Goal: Navigation & Orientation: Find specific page/section

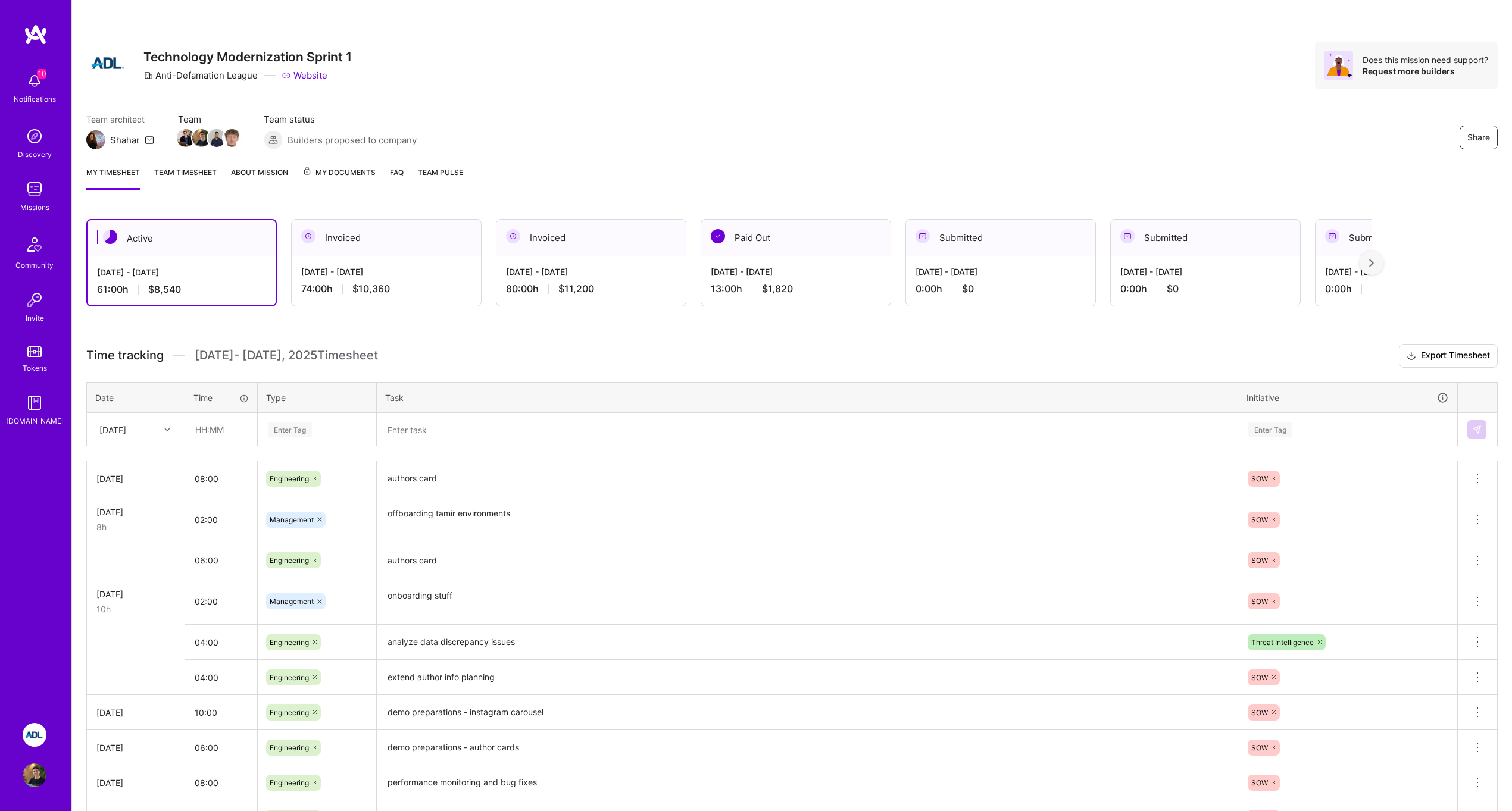
click at [175, 180] on link "Team timesheet" at bounding box center [185, 178] width 63 height 24
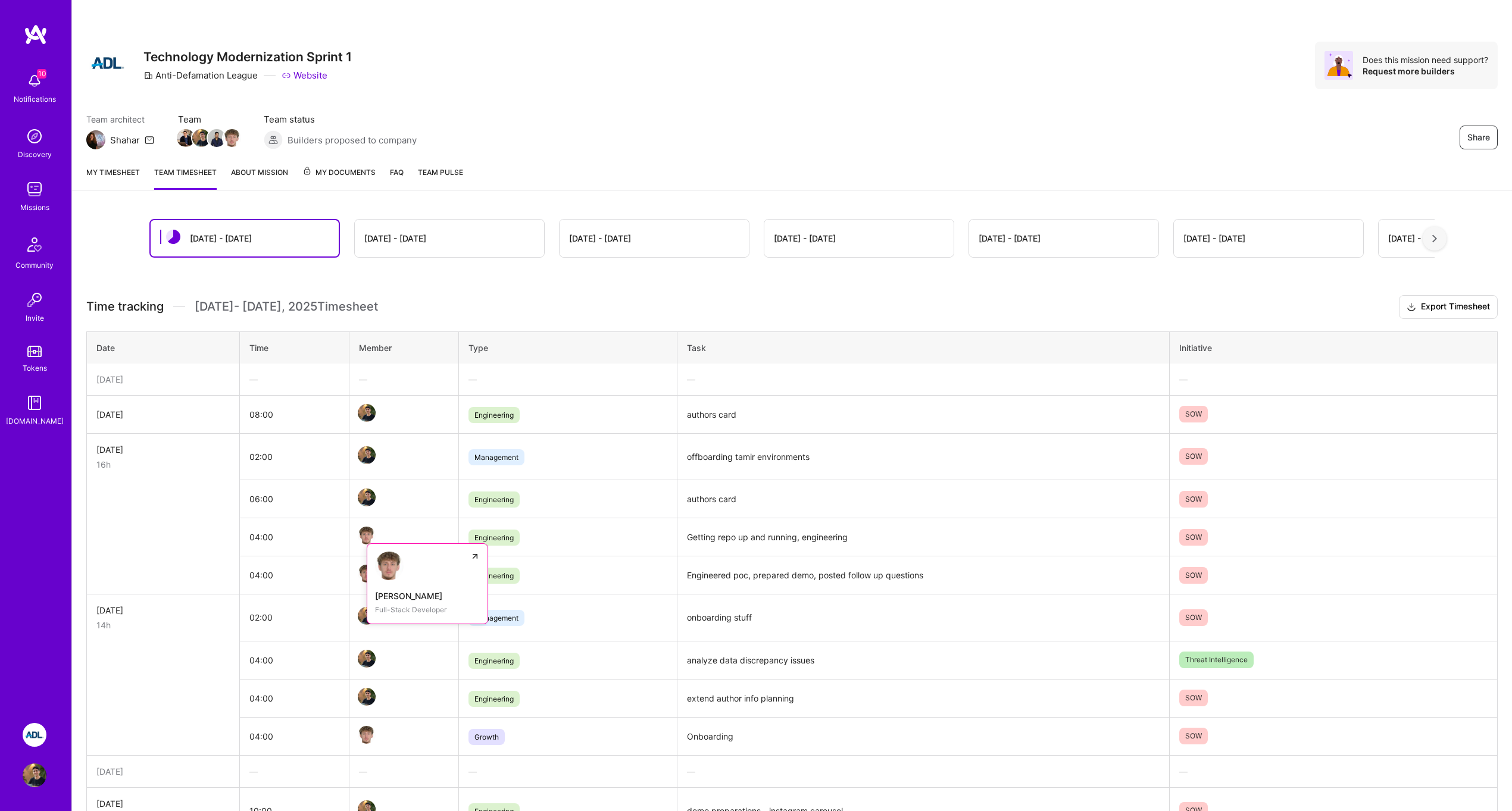
click at [394, 577] on img at bounding box center [389, 566] width 29 height 29
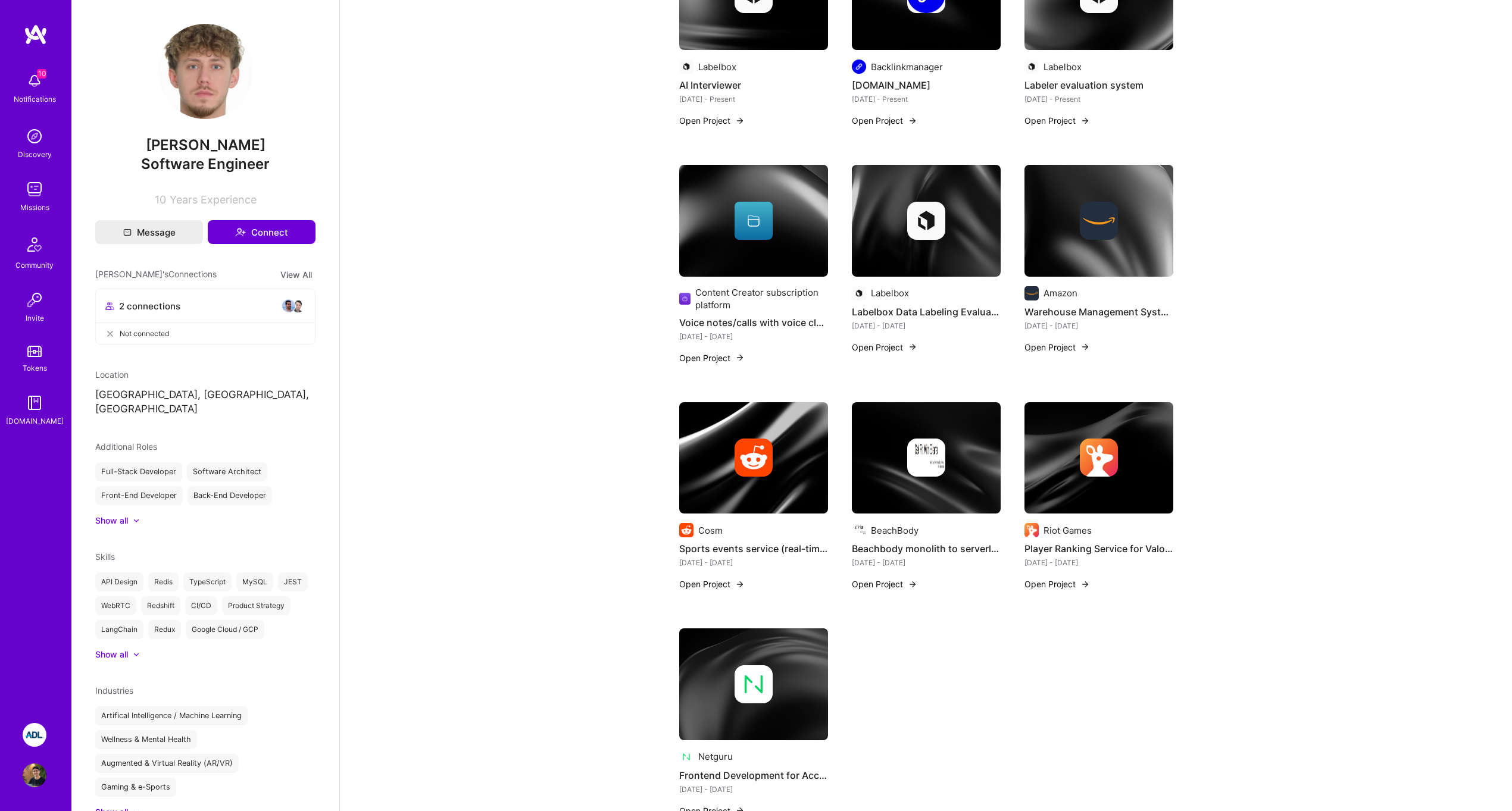
scroll to position [613, 0]
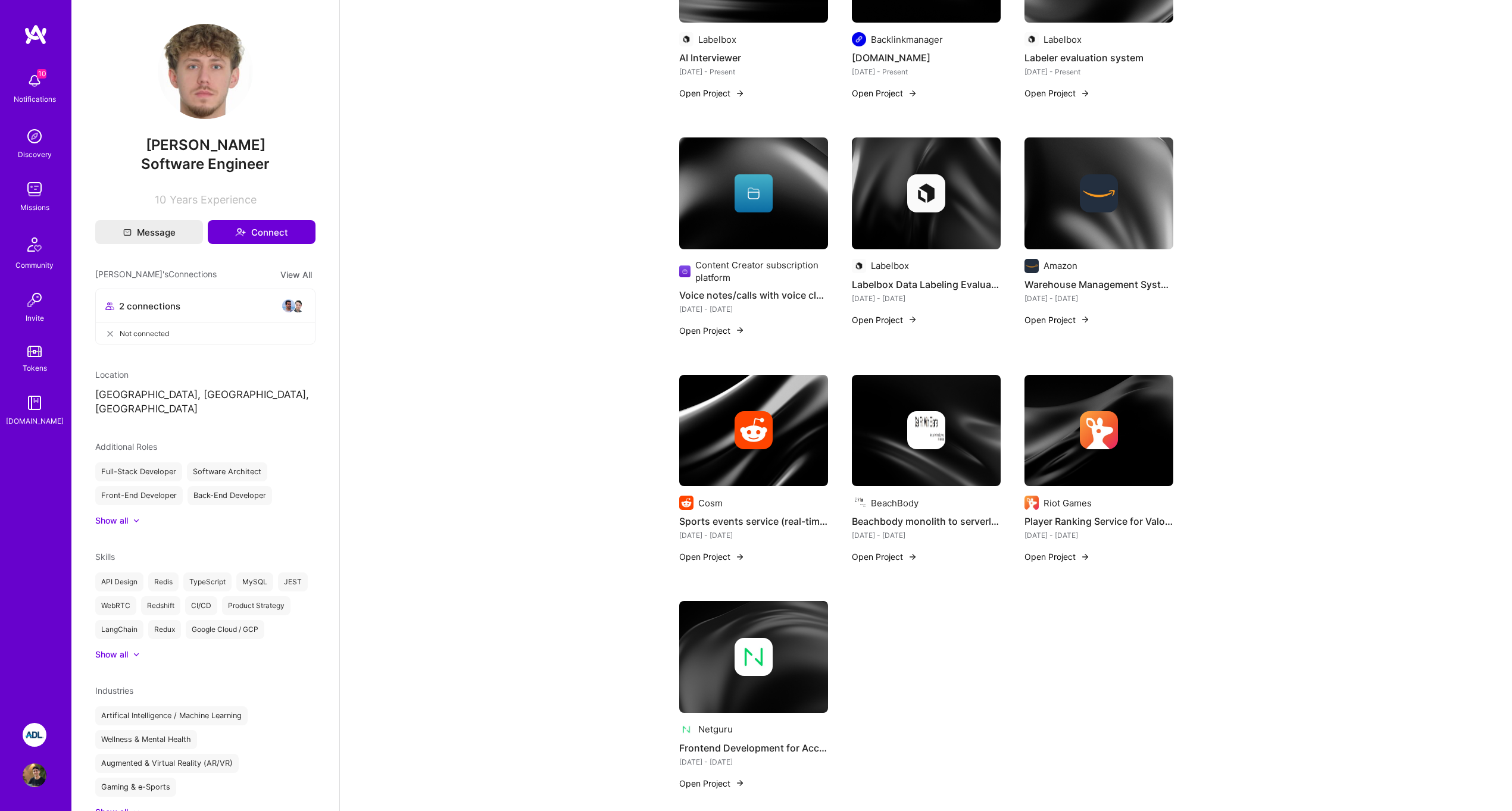
click at [213, 79] on img at bounding box center [205, 71] width 95 height 95
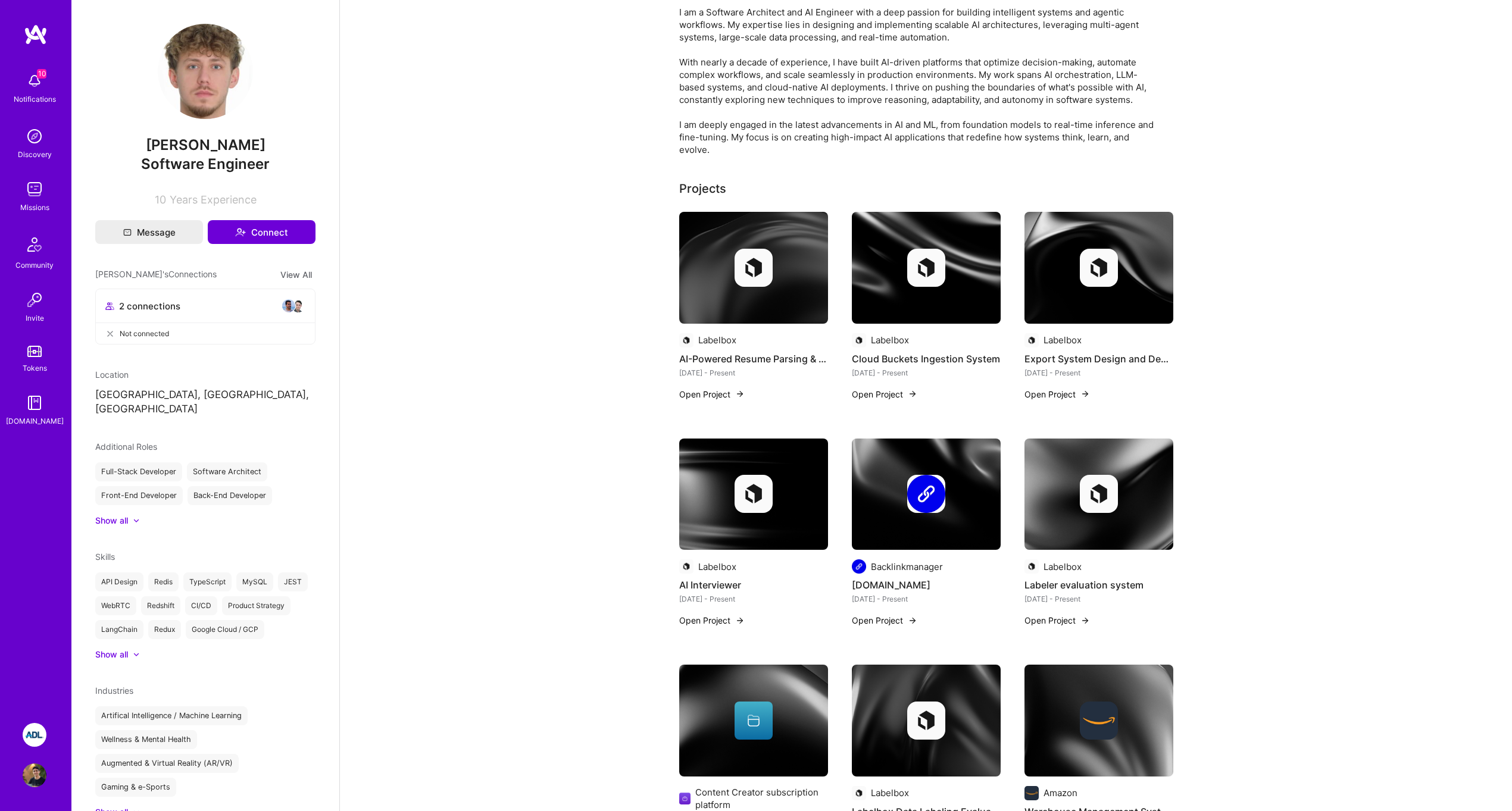
scroll to position [0, 0]
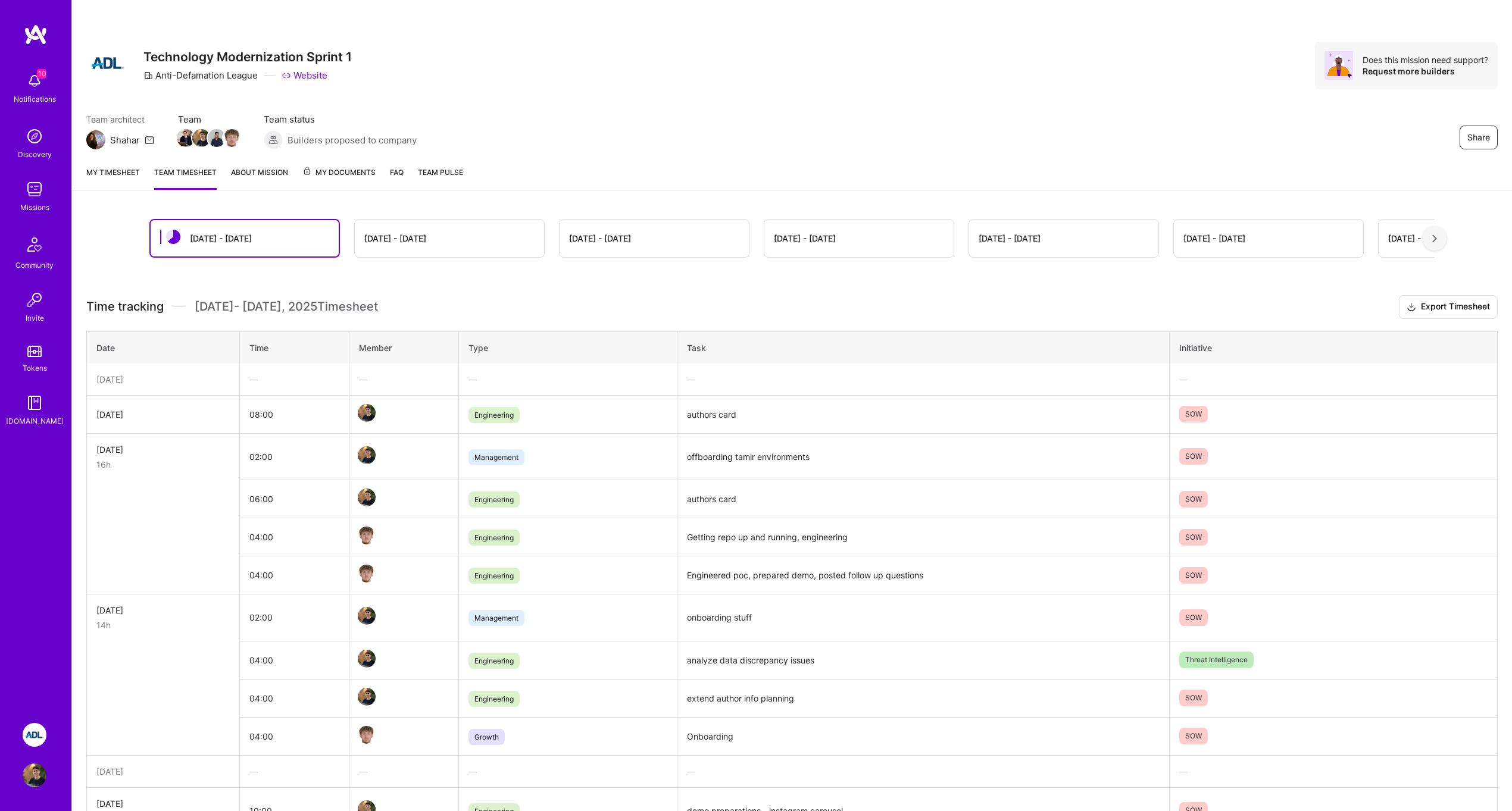
click at [39, 726] on img at bounding box center [34, 734] width 24 height 24
click at [507, 307] on h3 "Time tracking [DATE] - [DATE] Timesheet Export Timesheet" at bounding box center [792, 307] width 1411 height 24
